Goal: Communication & Community: Share content

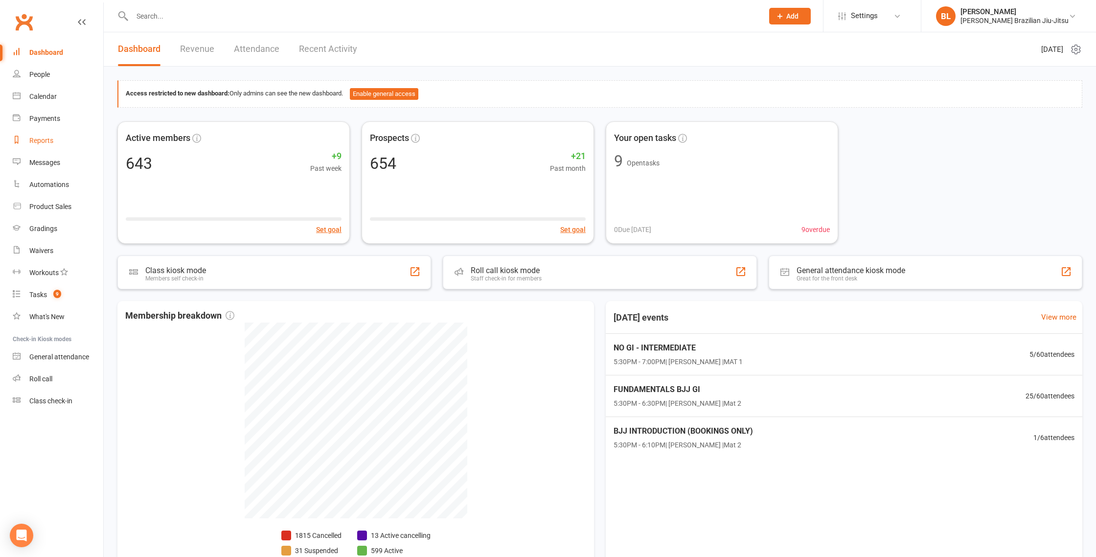
click at [42, 137] on div "Reports" at bounding box center [41, 141] width 24 height 8
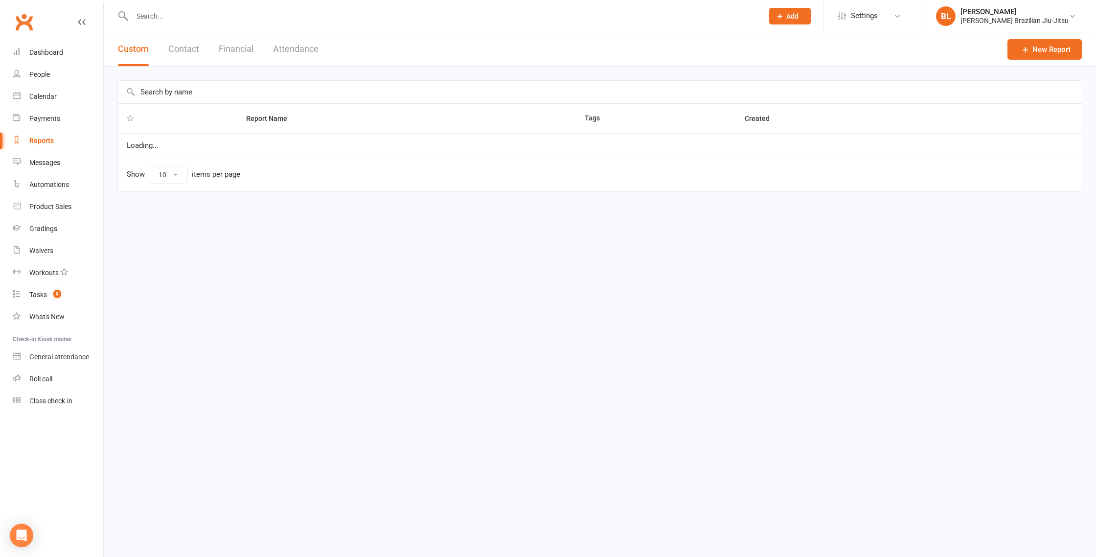
select select "100"
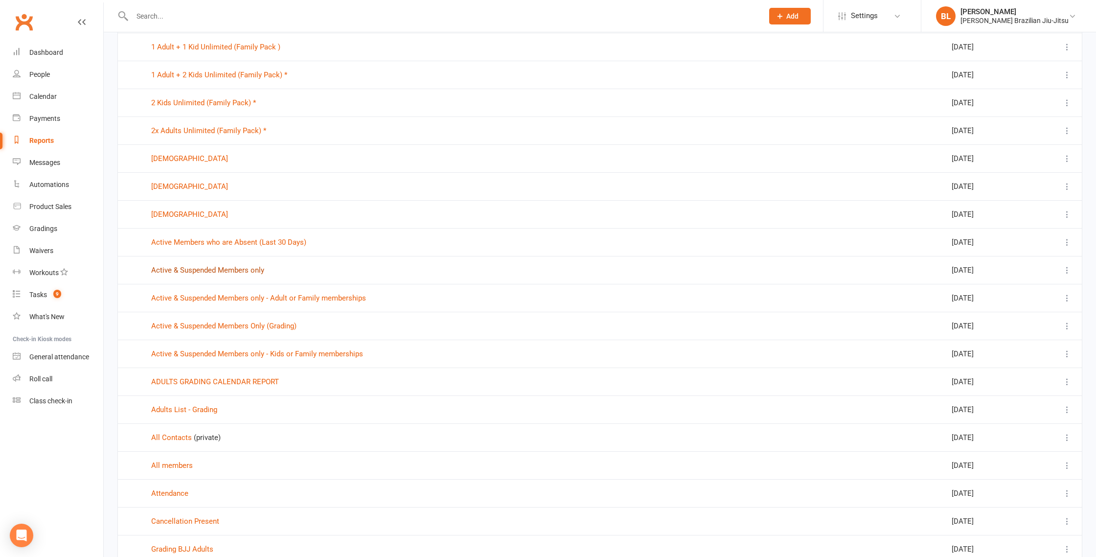
scroll to position [102, 0]
click at [239, 269] on link "Active & Suspended Members only" at bounding box center [207, 268] width 113 height 9
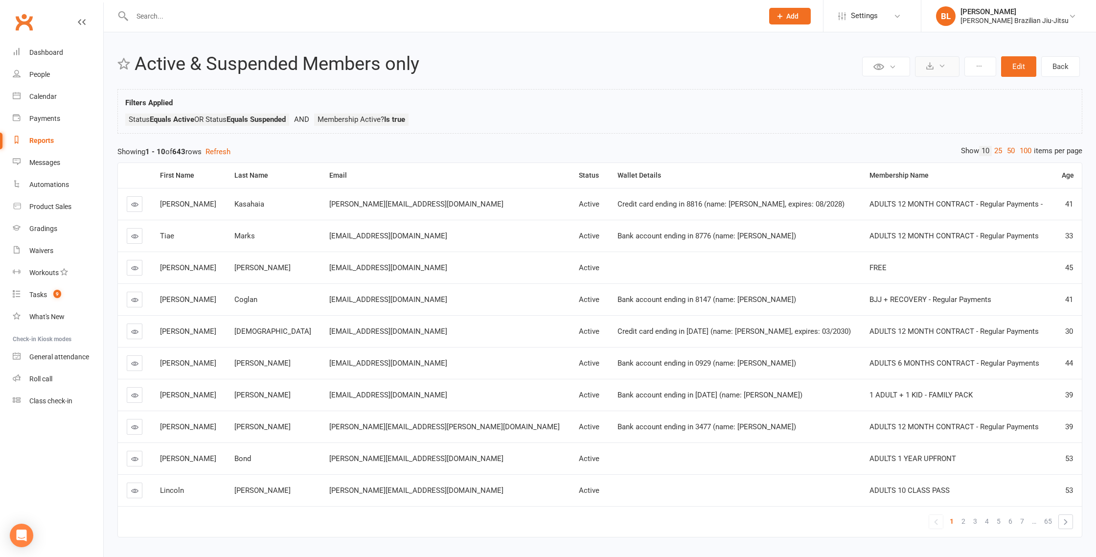
click at [931, 67] on icon at bounding box center [929, 65] width 7 height 7
click at [934, 89] on link "Export to CSV" at bounding box center [907, 90] width 103 height 20
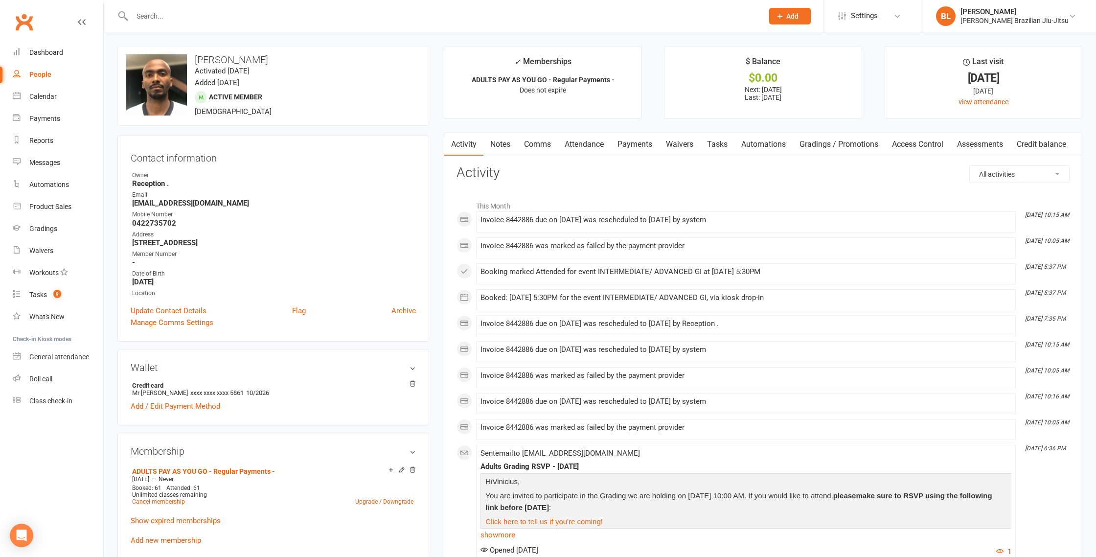
click at [639, 148] on link "Payments" at bounding box center [635, 144] width 48 height 23
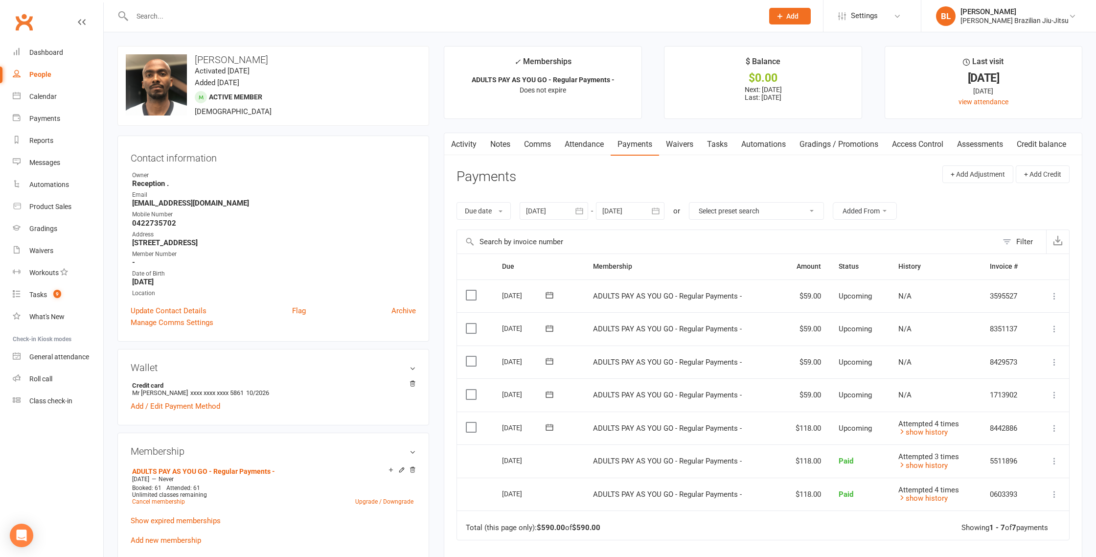
click at [916, 435] on td "Attempted 4 times show history" at bounding box center [936, 428] width 92 height 33
click at [916, 430] on link "show history" at bounding box center [922, 432] width 49 height 9
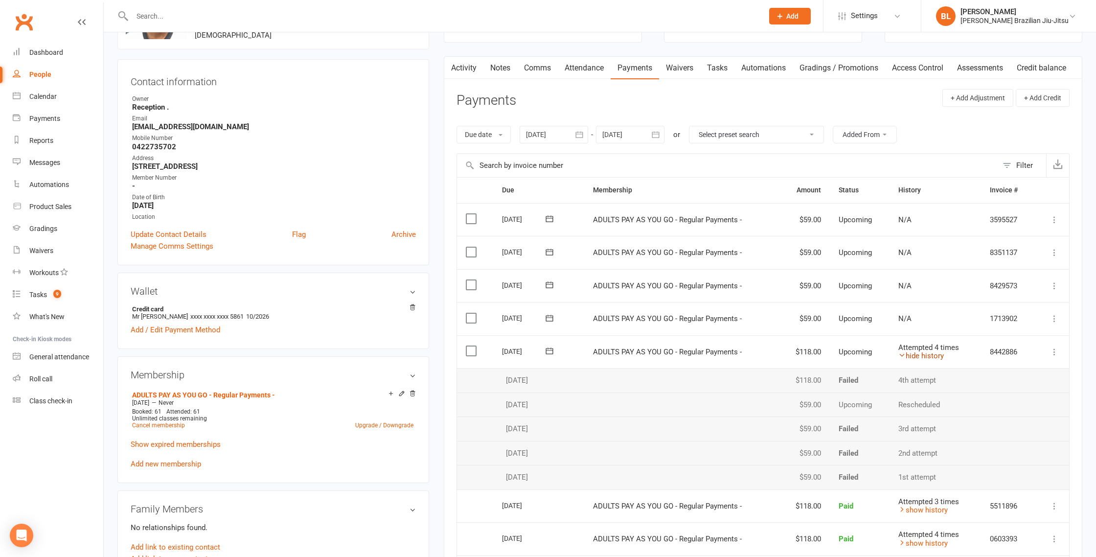
scroll to position [79, 0]
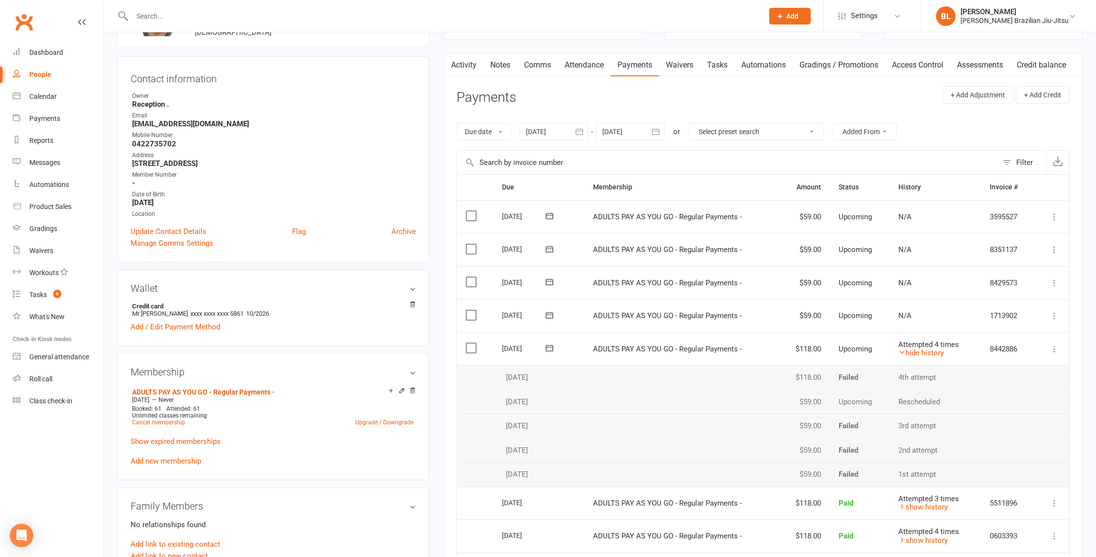
click at [550, 350] on icon at bounding box center [550, 348] width 10 height 10
click at [578, 442] on button "14" at bounding box center [584, 443] width 21 height 18
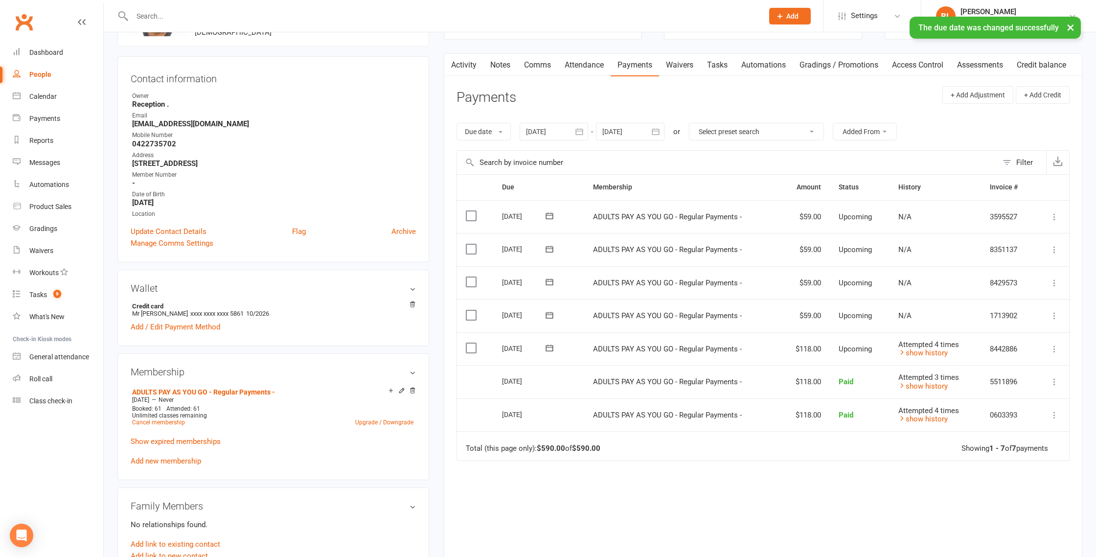
scroll to position [0, 0]
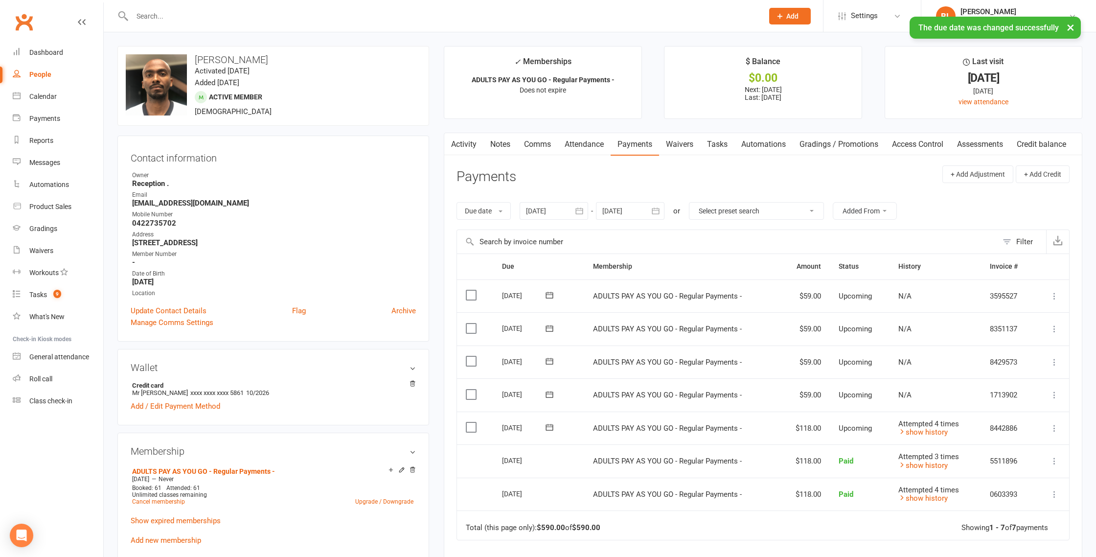
click at [166, 203] on strong "vinipereirasilva94@gmail.com" at bounding box center [274, 203] width 284 height 9
click at [158, 226] on strong "0422735702" at bounding box center [274, 223] width 284 height 9
click at [54, 164] on div "Messages" at bounding box center [44, 163] width 31 height 8
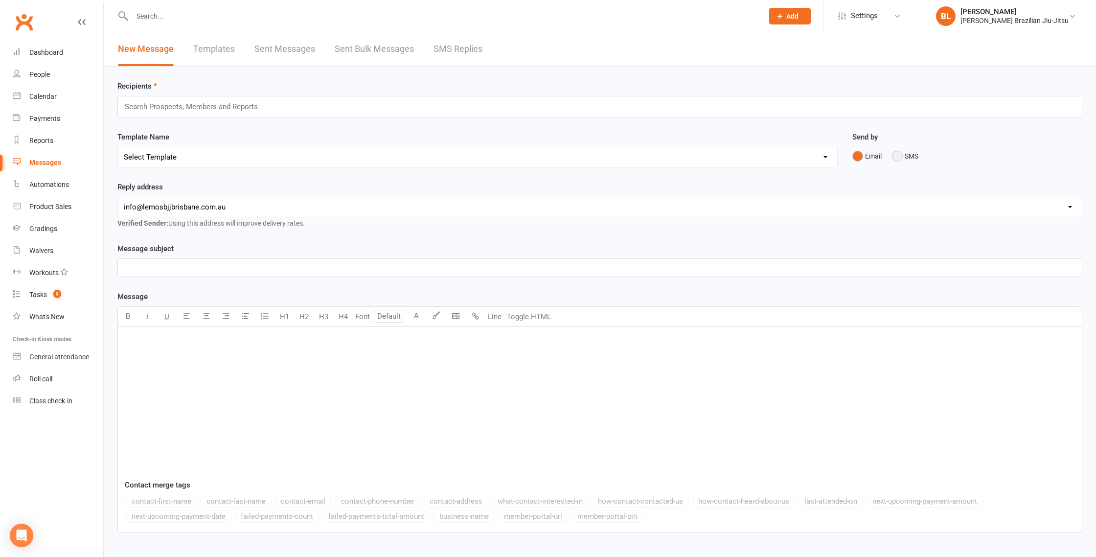
drag, startPoint x: 907, startPoint y: 159, endPoint x: 868, endPoint y: 151, distance: 39.8
click at [907, 159] on button "SMS" at bounding box center [905, 156] width 26 height 19
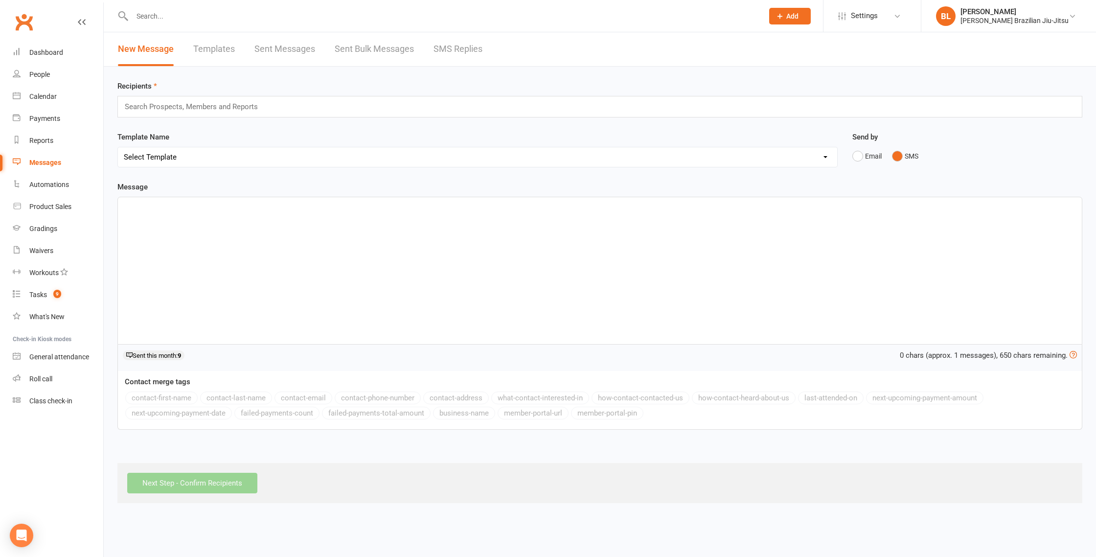
click at [797, 105] on div "Search Prospects, Members and Reports" at bounding box center [599, 107] width 965 height 22
type input "vini"
click at [750, 133] on li "Vini cius Silva" at bounding box center [600, 137] width 964 height 12
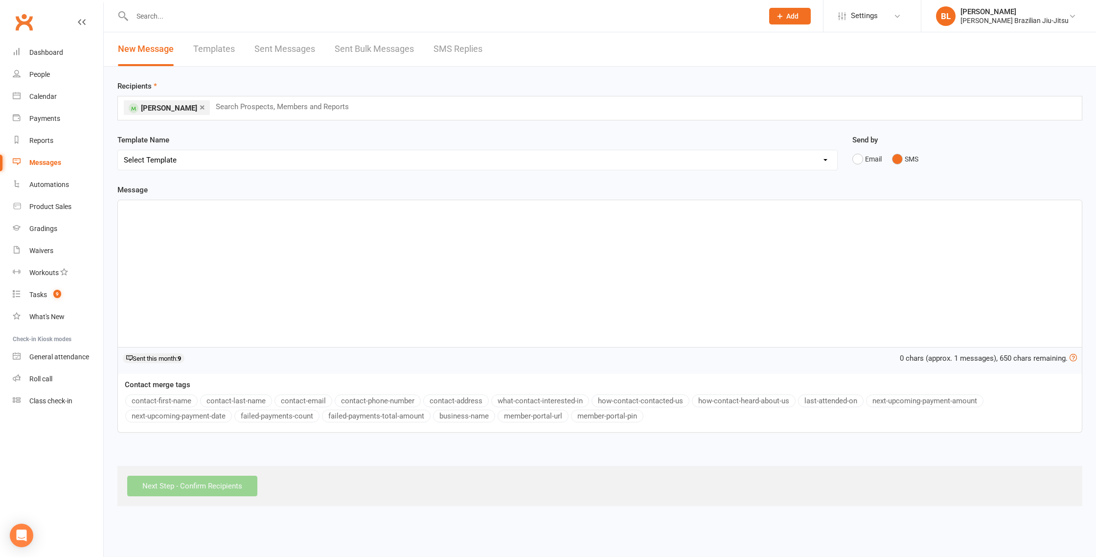
click at [666, 217] on div "﻿" at bounding box center [600, 273] width 964 height 147
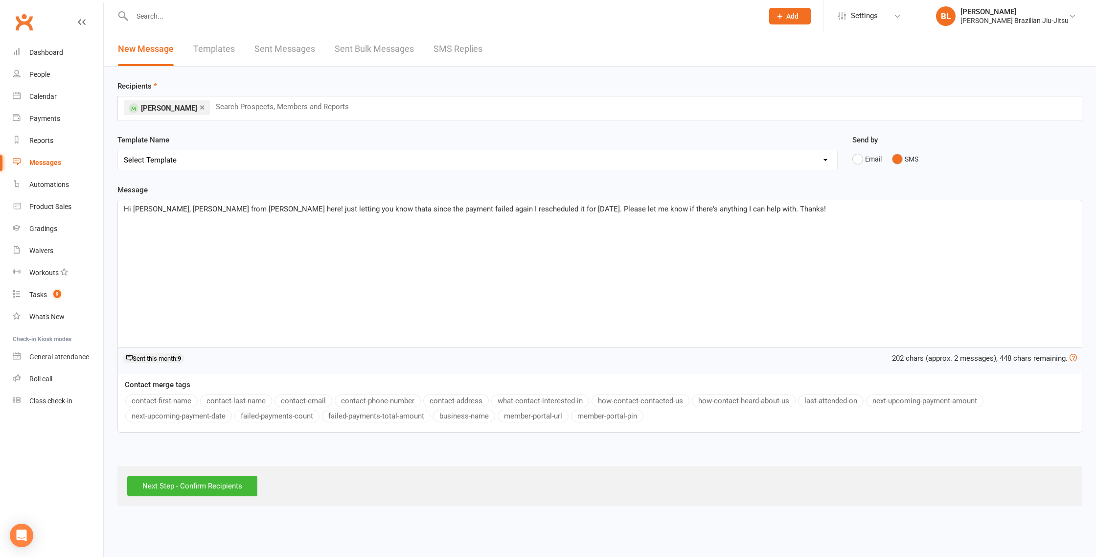
click at [160, 166] on select "Select Template [Email] Member Portal Login Details" at bounding box center [477, 160] width 719 height 20
click at [173, 487] on input "Next Step - Confirm Recipients" at bounding box center [192, 486] width 130 height 21
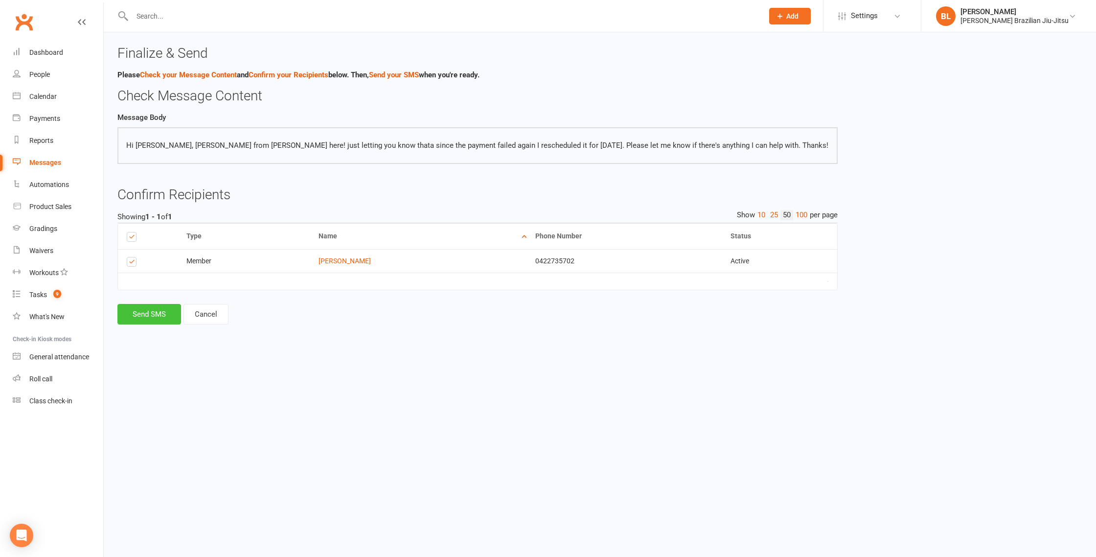
click at [161, 319] on button "Send SMS" at bounding box center [149, 314] width 64 height 21
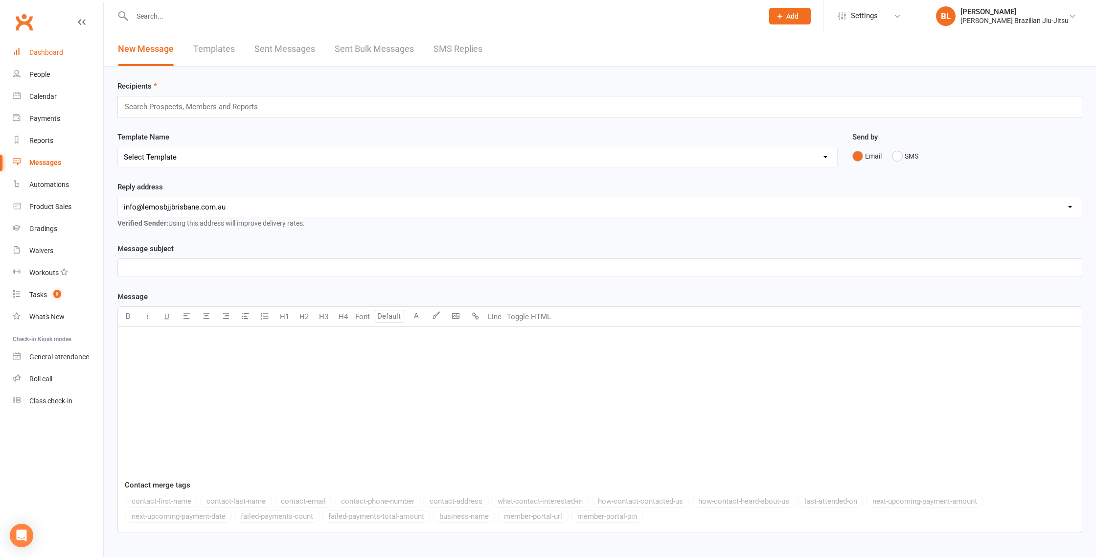
click at [36, 50] on div "Dashboard" at bounding box center [46, 52] width 34 height 8
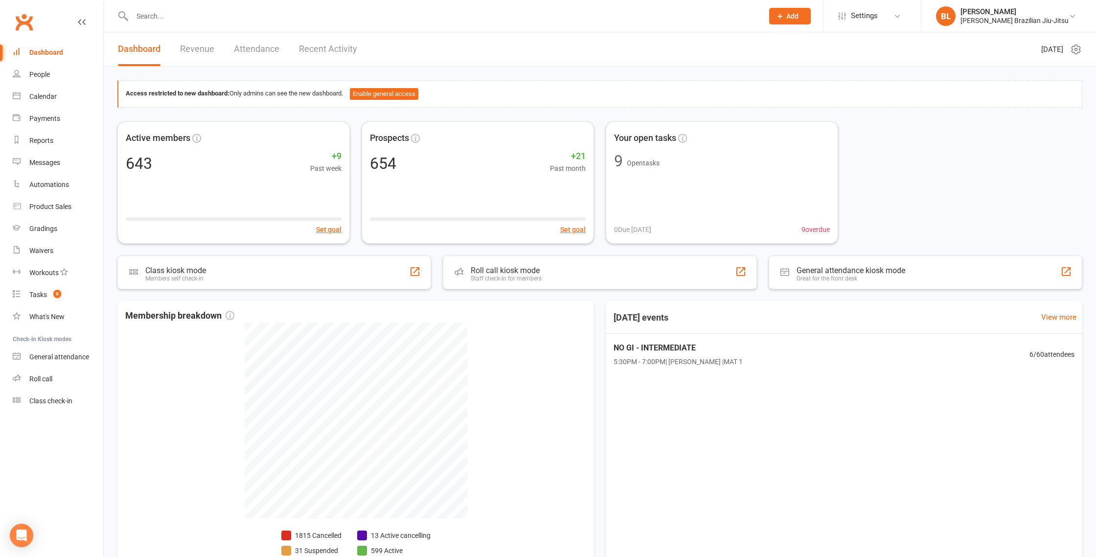
click at [250, 18] on input "text" at bounding box center [442, 16] width 627 height 14
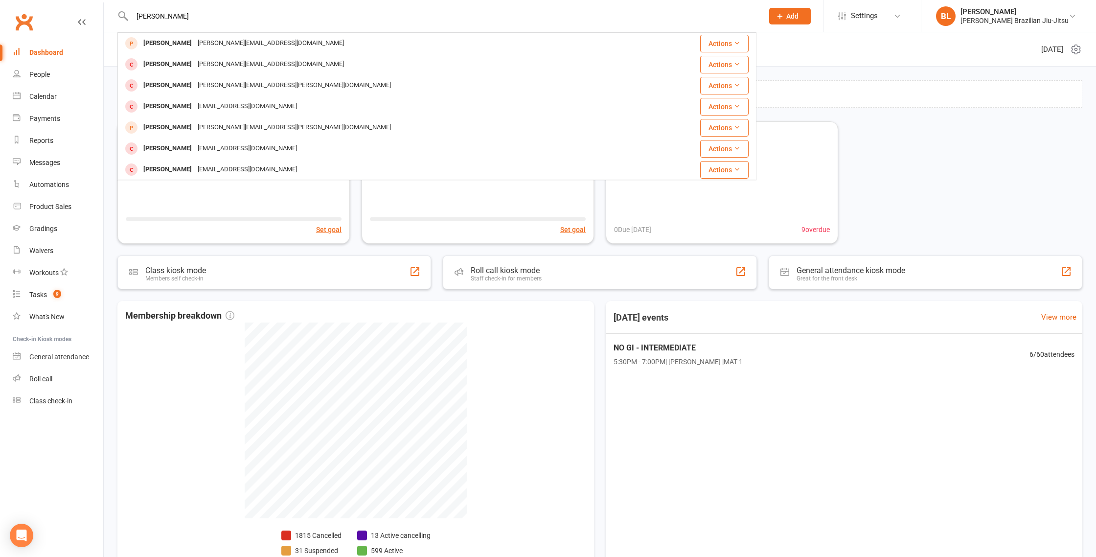
type input "[PERSON_NAME]"
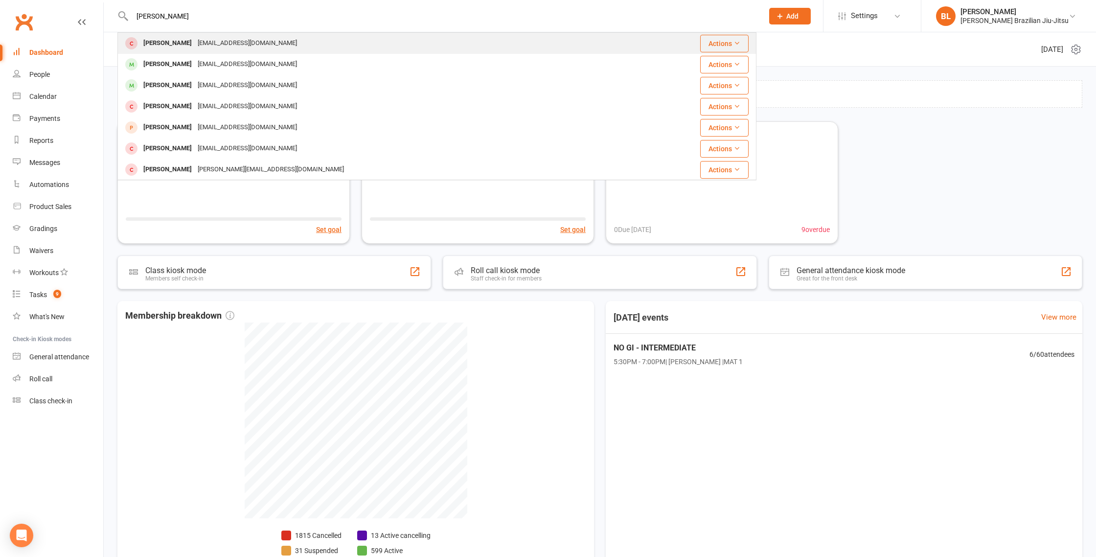
click at [250, 48] on div "[EMAIL_ADDRESS][DOMAIN_NAME]" at bounding box center [247, 43] width 105 height 14
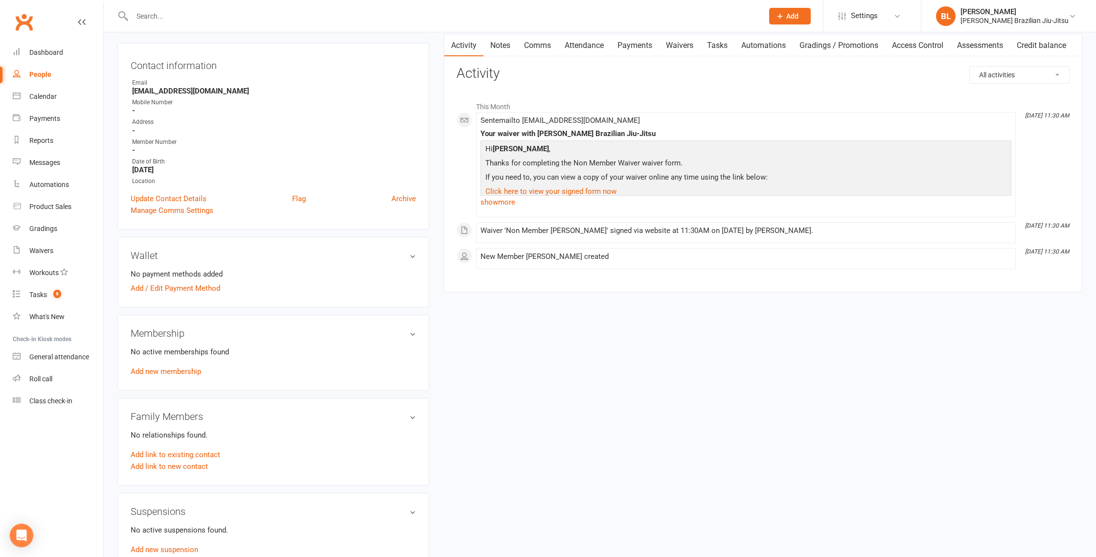
scroll to position [92, 0]
click at [165, 91] on strong "[EMAIL_ADDRESS][DOMAIN_NAME]" at bounding box center [274, 90] width 284 height 9
click at [165, 91] on strong "Twood6225@gmail.com" at bounding box center [274, 90] width 284 height 9
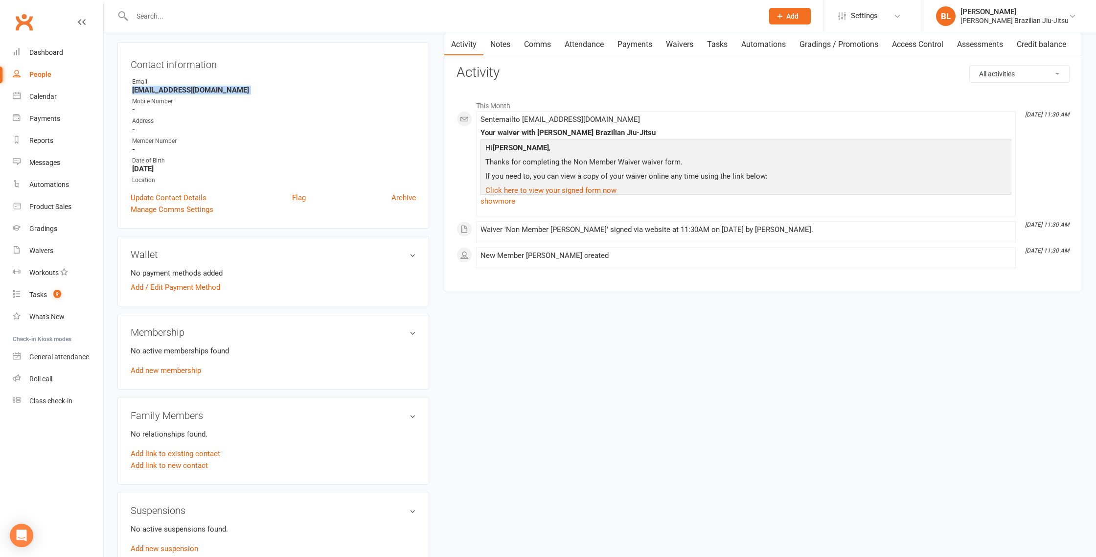
click at [165, 91] on strong "Twood6225@gmail.com" at bounding box center [274, 90] width 284 height 9
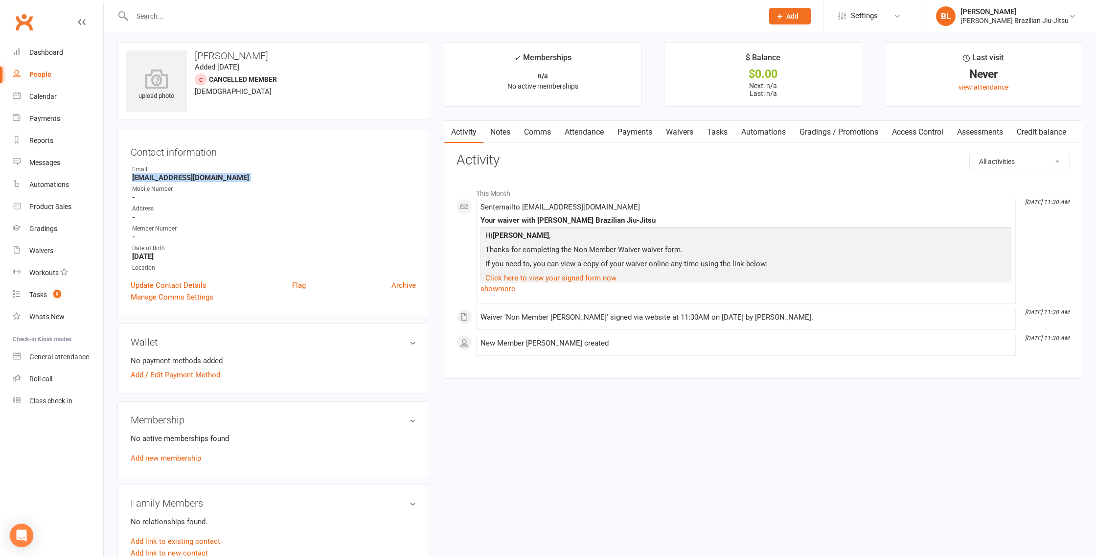
scroll to position [0, 0]
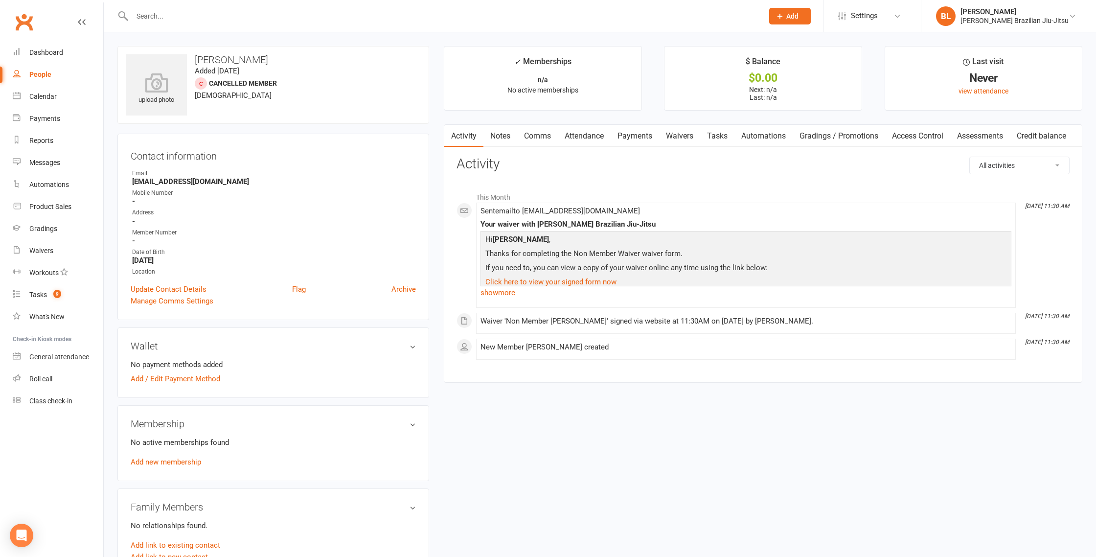
click at [295, 198] on strong "-" at bounding box center [274, 201] width 284 height 9
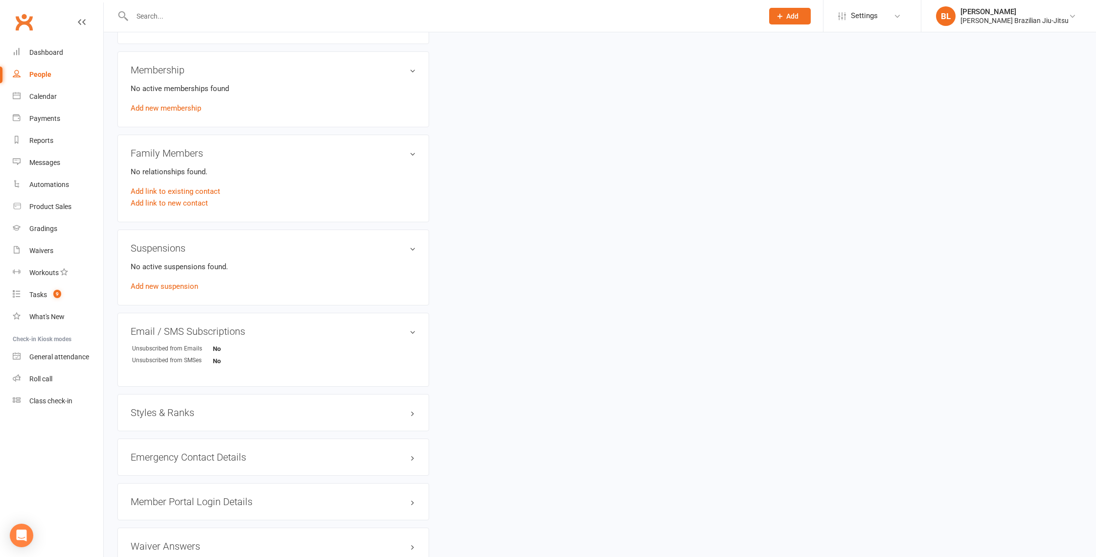
scroll to position [430, 0]
